Goal: Communication & Community: Answer question/provide support

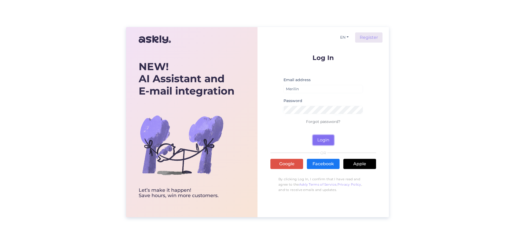
click at [134, 12] on button "Login" at bounding box center [323, 140] width 21 height 10
click at [134, 12] on input "Merilin@bestwine.ee" at bounding box center [322, 89] width 79 height 8
drag, startPoint x: 331, startPoint y: 88, endPoint x: 302, endPoint y: 92, distance: 28.9
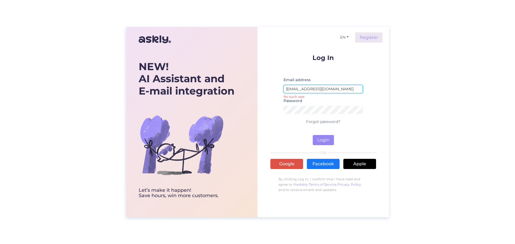
click at [134, 12] on input "Merilin@bestwine.ee" at bounding box center [322, 89] width 79 height 8
click at [134, 12] on button "Login" at bounding box center [323, 140] width 21 height 10
click at [134, 12] on input "Merilin@" at bounding box center [322, 89] width 79 height 8
click at [134, 12] on button "Login" at bounding box center [323, 140] width 21 height 10
drag, startPoint x: 299, startPoint y: 90, endPoint x: 287, endPoint y: 90, distance: 11.8
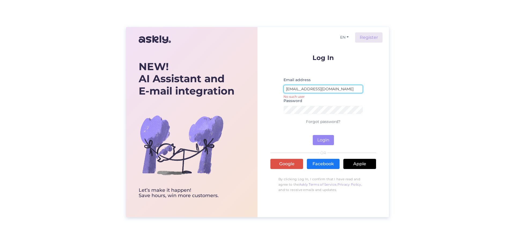
click at [134, 12] on input "Merilin@bestwine.ee" at bounding box center [322, 89] width 79 height 8
type input "logistics@bestwine.ee"
click at [134, 12] on button "Login" at bounding box center [323, 140] width 21 height 10
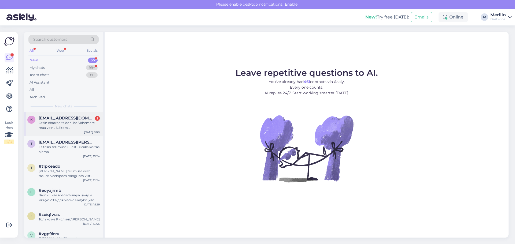
click at [60, 12] on div "Otsin ebatraditsioonilise Vahemere maa veini. Näiteks Maroko või mõni teine “ve…" at bounding box center [69, 126] width 61 height 10
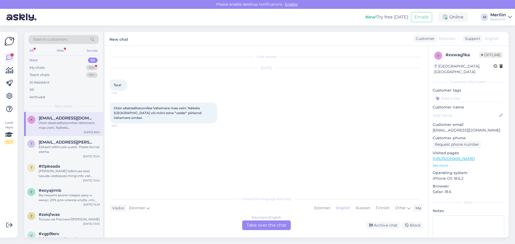
click at [134, 12] on div "Estonian to English Take over the chat" at bounding box center [266, 226] width 49 height 10
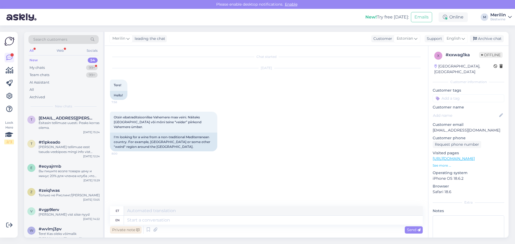
click at [120, 12] on div "Private note" at bounding box center [126, 230] width 32 height 7
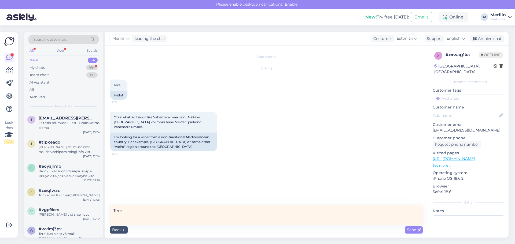
type textarea "Tere!"
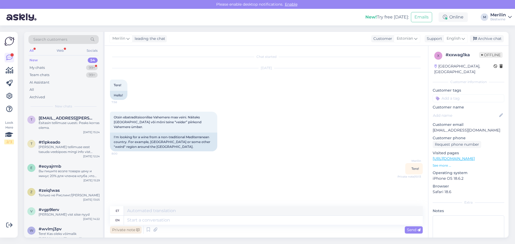
click at [120, 12] on div "Private note" at bounding box center [126, 230] width 32 height 7
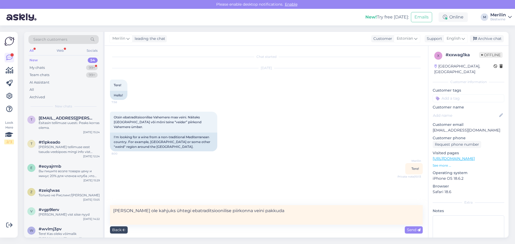
type textarea "Meil ei ole kahjuks ühtegi ebatraditsioonilise piirkonna veini pakkuda."
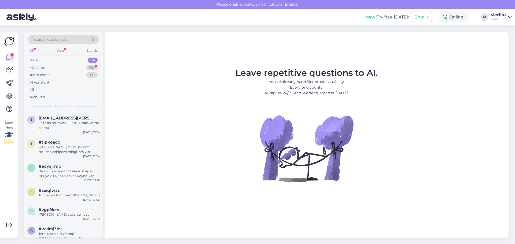
click at [35, 59] on div "New" at bounding box center [33, 60] width 8 height 5
click at [93, 58] on div "54" at bounding box center [93, 60] width 10 height 5
